Goal: Transaction & Acquisition: Purchase product/service

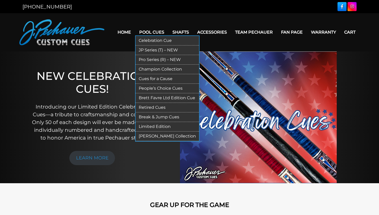
click at [158, 127] on link "Limited Edition" at bounding box center [167, 127] width 63 height 10
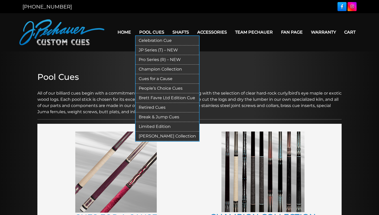
click at [165, 60] on link "Pro Series (R) – NEW" at bounding box center [167, 60] width 63 height 10
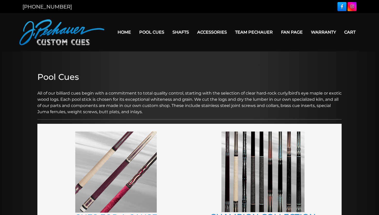
click at [256, 32] on link "Team Pechauer" at bounding box center [254, 32] width 46 height 13
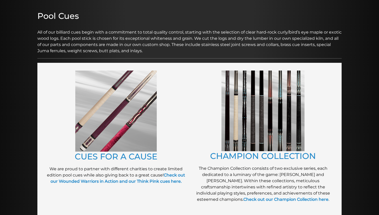
scroll to position [148, 0]
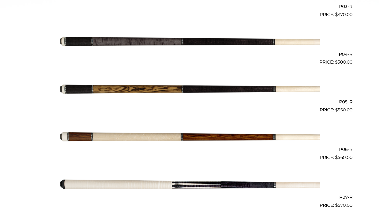
scroll to position [354, 0]
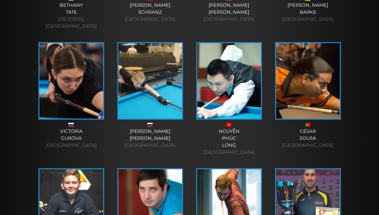
scroll to position [1117, 0]
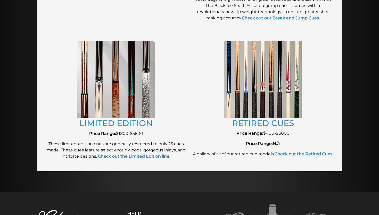
scroll to position [644, 0]
